Goal: Transaction & Acquisition: Purchase product/service

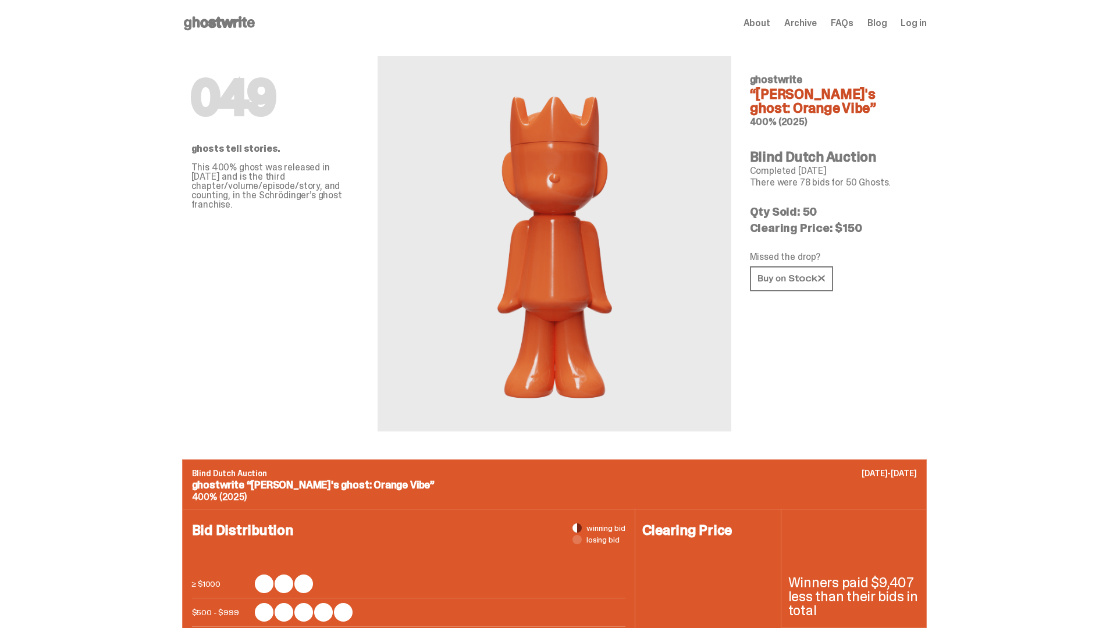
scroll to position [1130, 0]
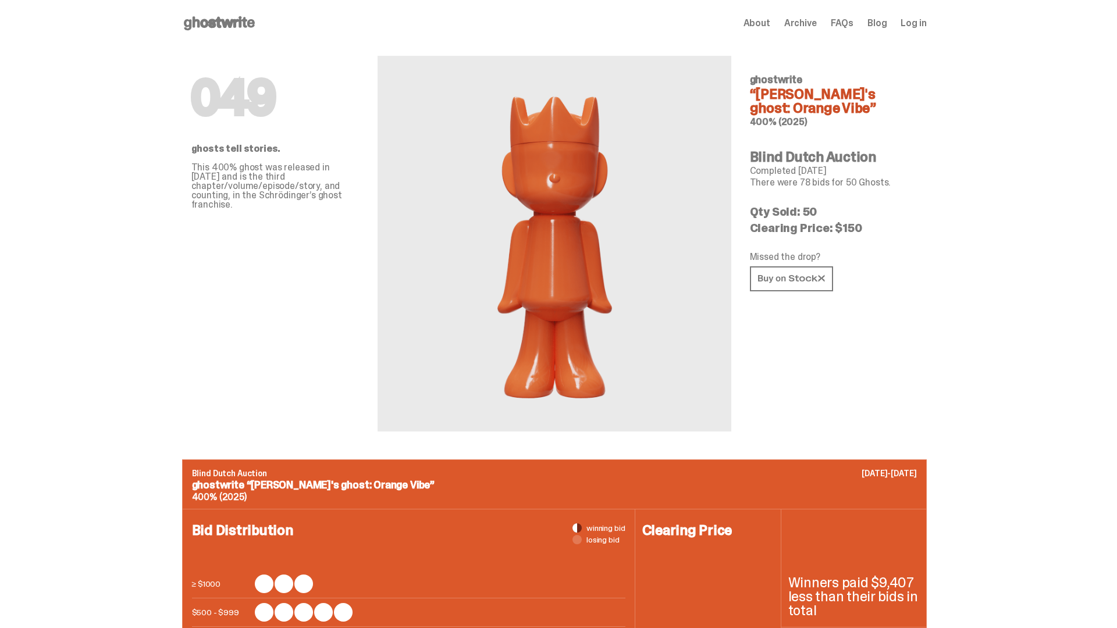
scroll to position [1696, 0]
